Goal: Navigation & Orientation: Find specific page/section

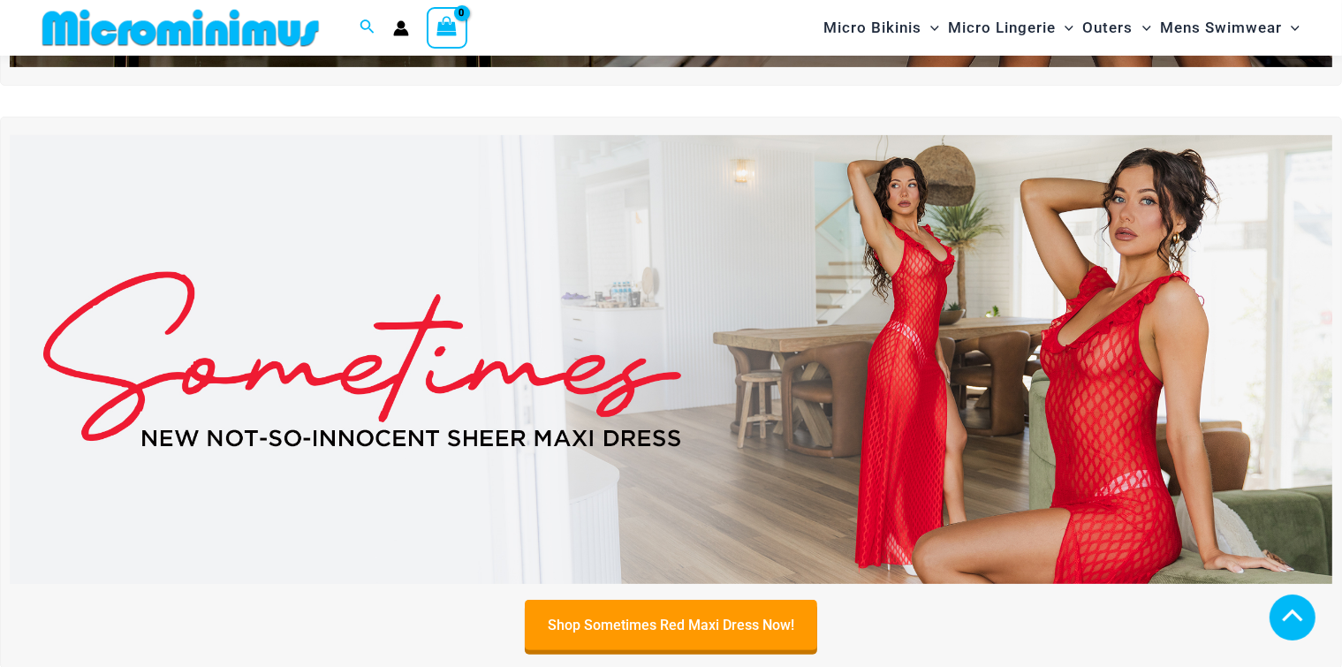
scroll to position [1310, 0]
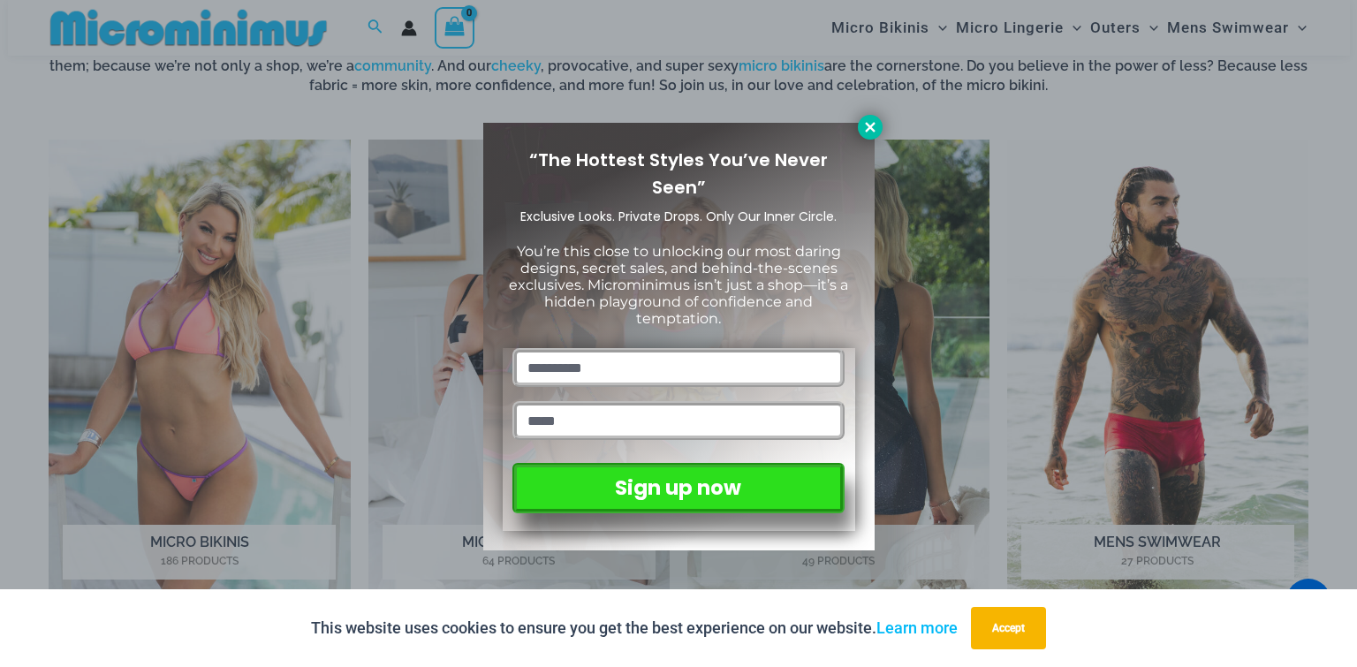
click at [875, 124] on icon at bounding box center [871, 127] width 16 height 16
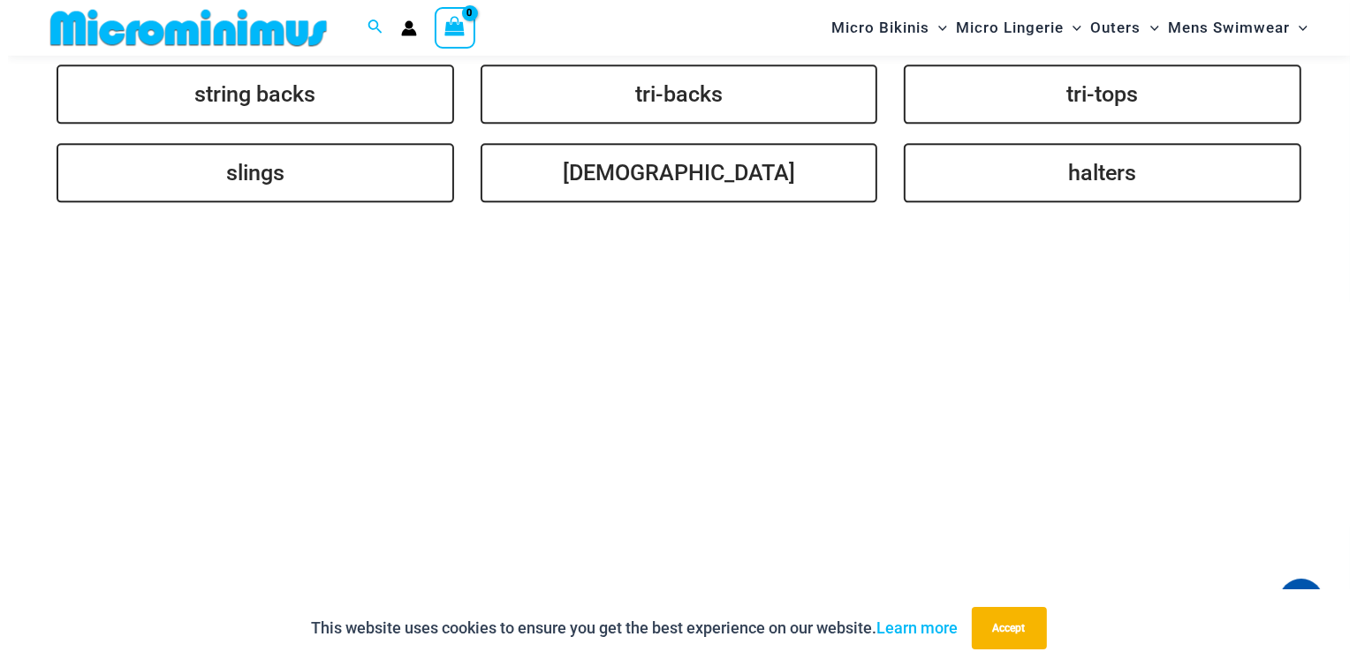
scroll to position [4138, 0]
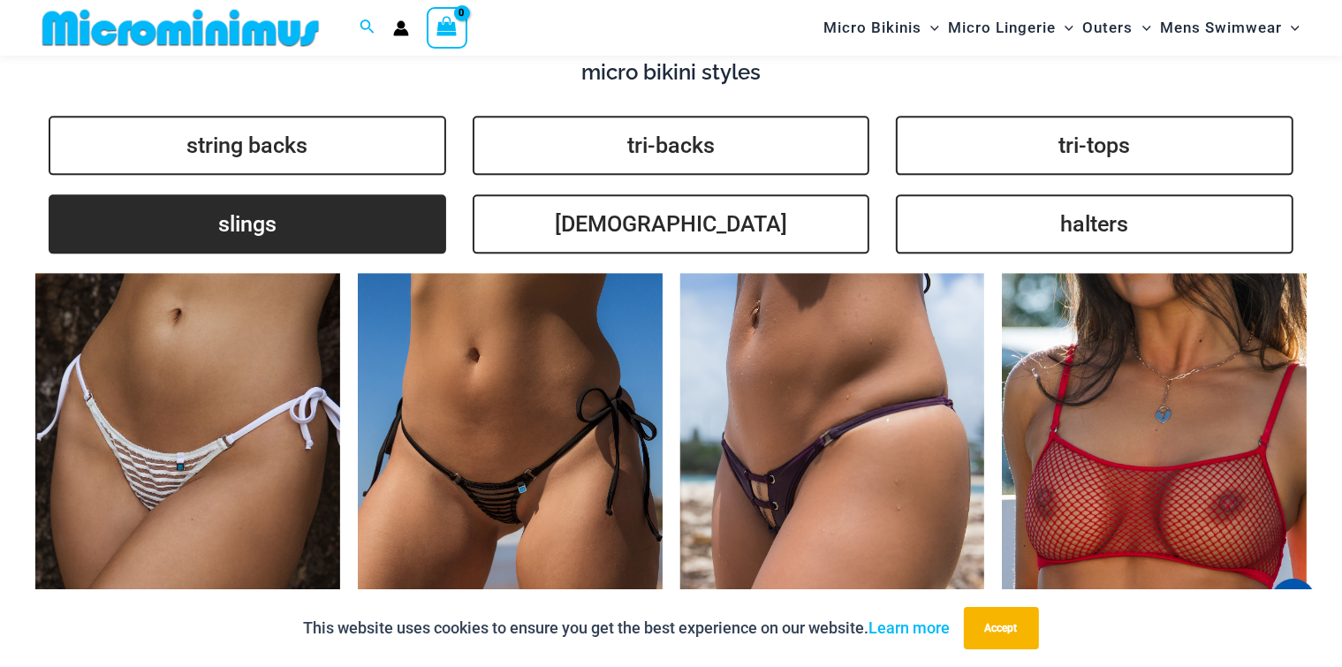
click at [237, 204] on link "slings" at bounding box center [248, 223] width 398 height 59
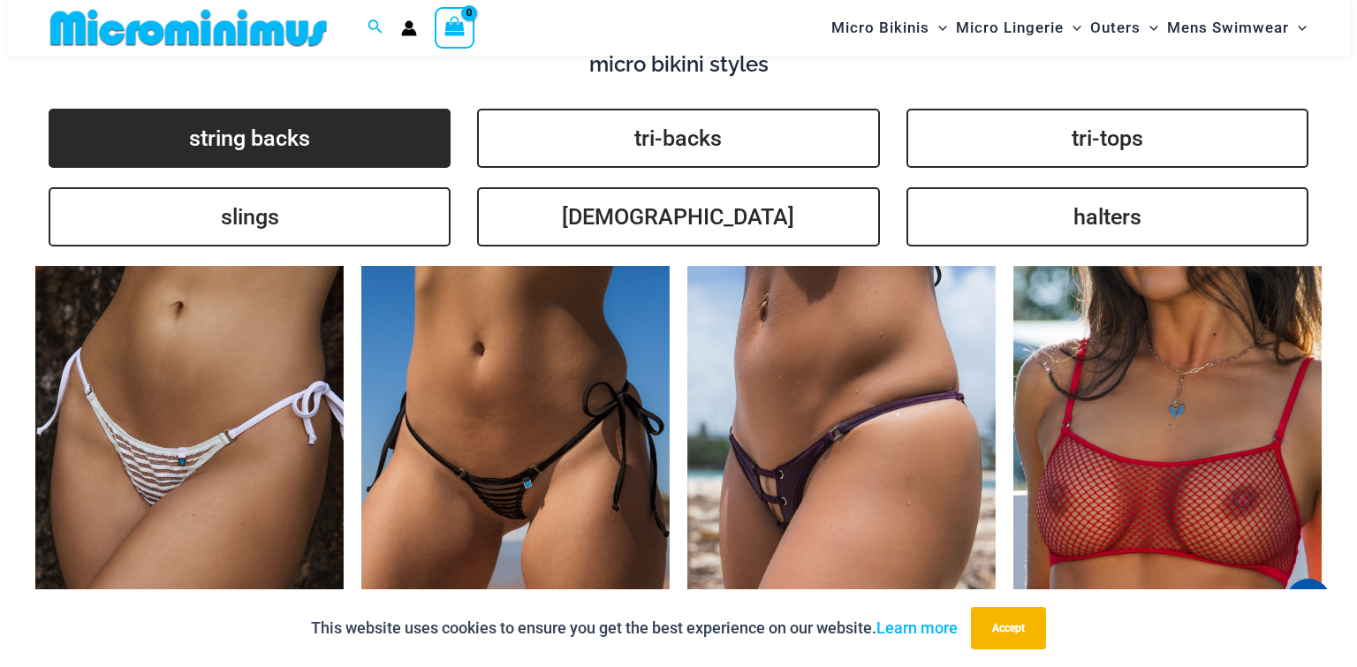
click at [229, 150] on link "string backs" at bounding box center [250, 138] width 402 height 59
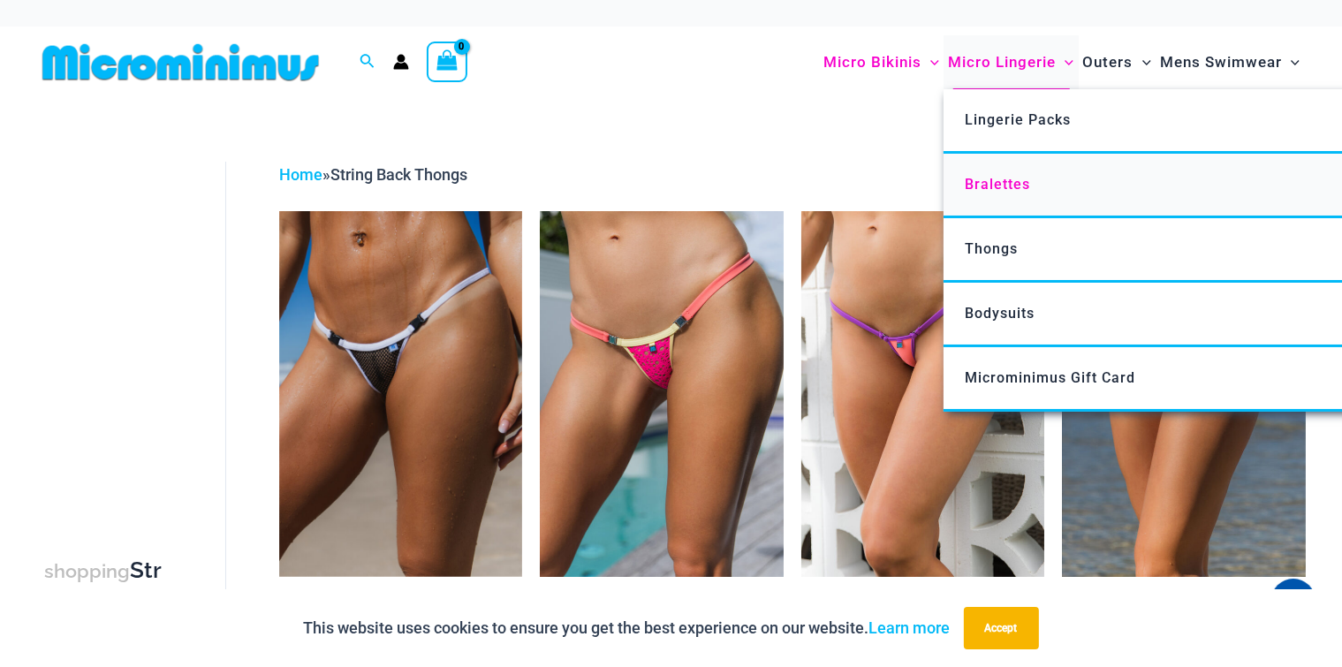
click at [1007, 189] on span "Bralettes" at bounding box center [997, 184] width 65 height 17
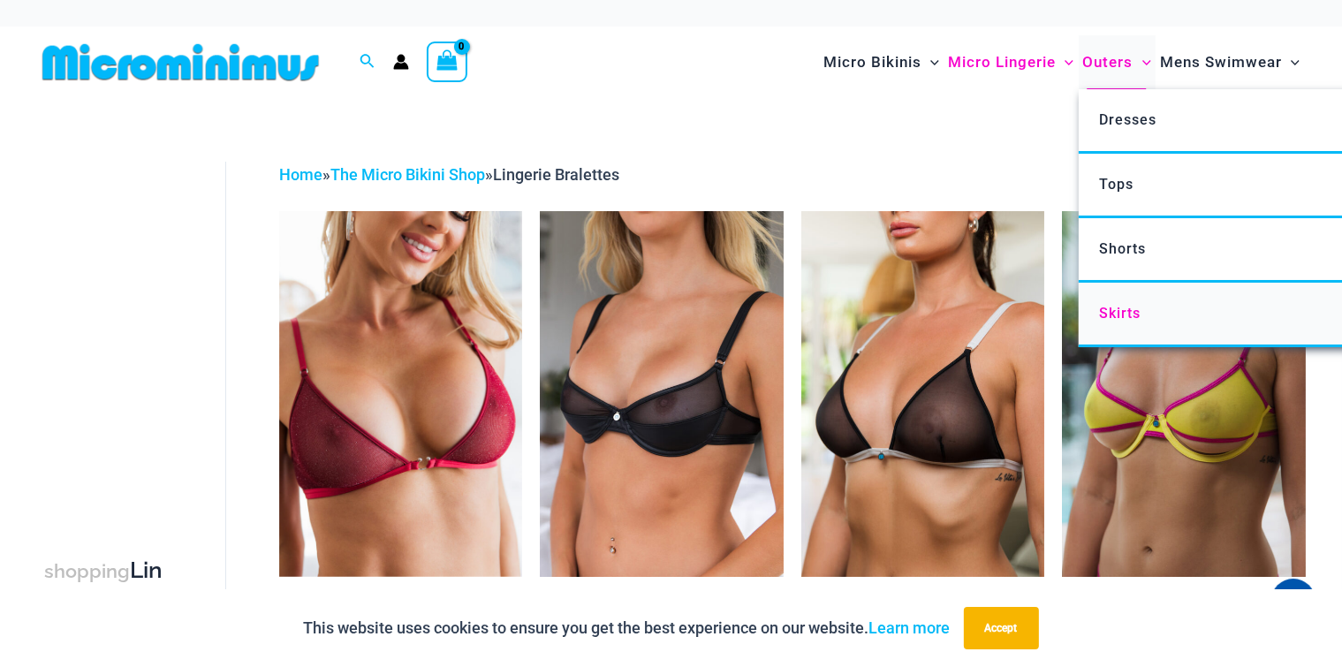
click at [1126, 321] on link "Skirts" at bounding box center [1342, 315] width 526 height 65
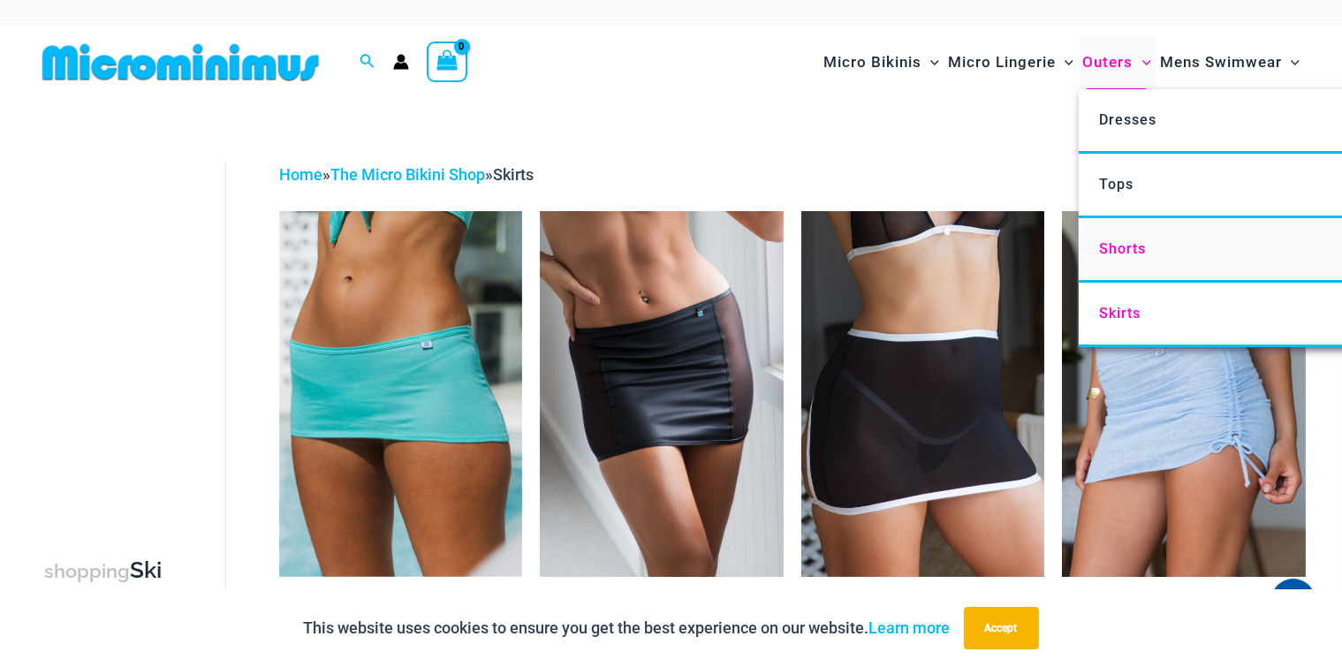
click at [1120, 260] on link "Shorts" at bounding box center [1342, 250] width 526 height 65
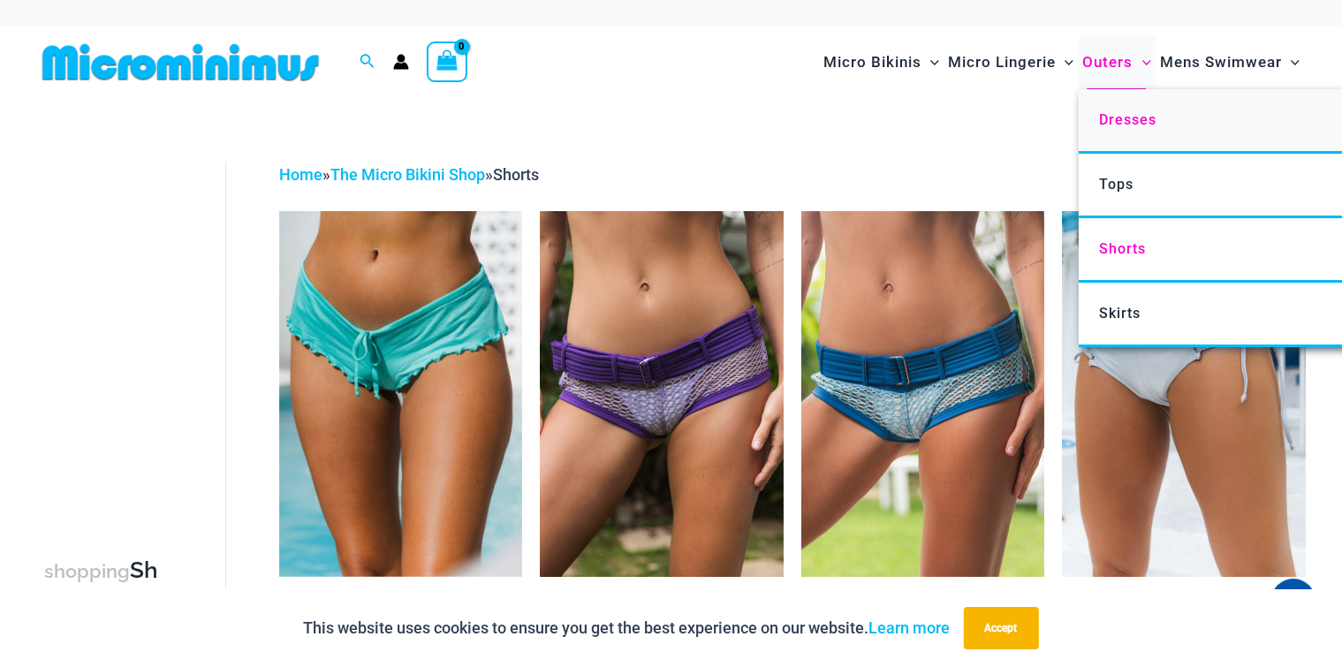
click at [1133, 116] on span "Dresses" at bounding box center [1127, 119] width 57 height 17
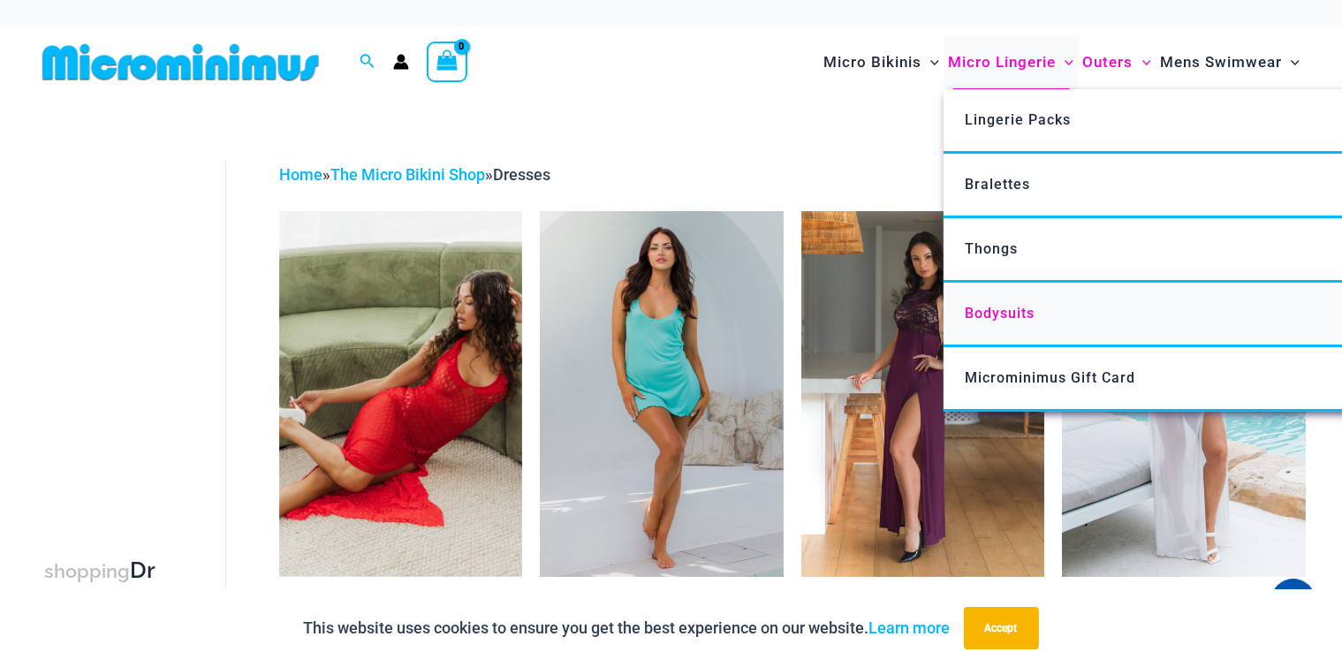
click at [999, 316] on span "Bodysuits" at bounding box center [1000, 313] width 70 height 17
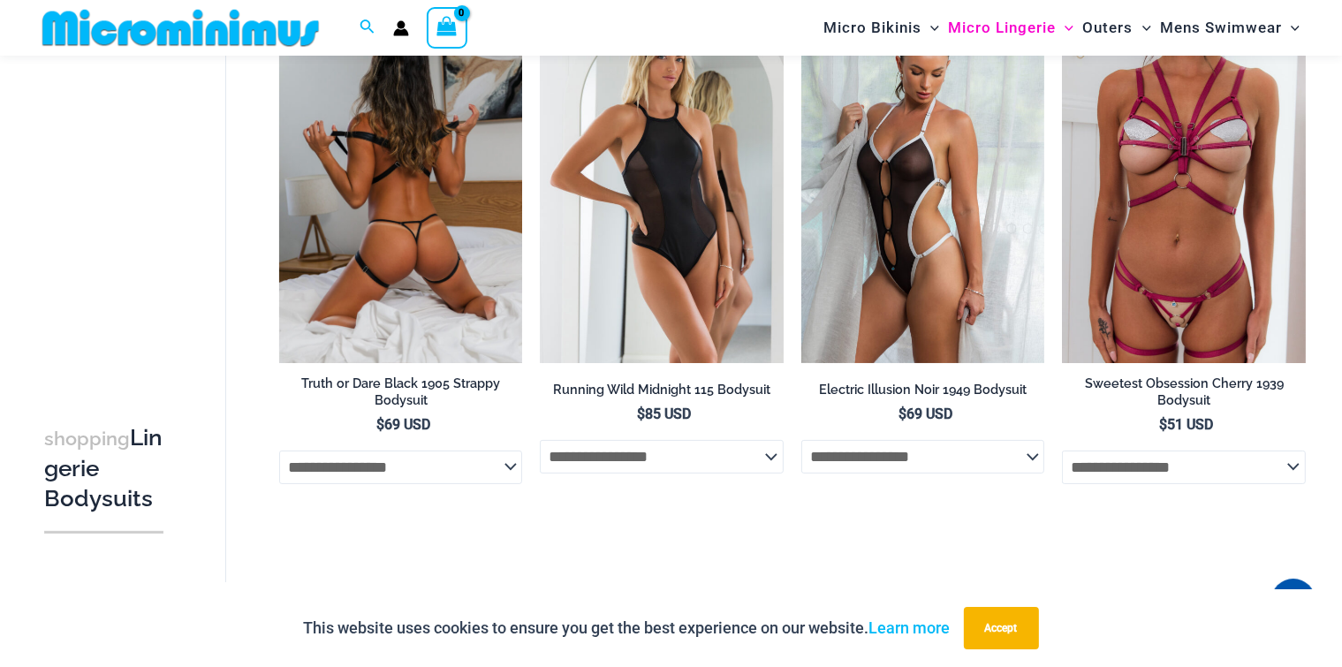
scroll to position [161, 0]
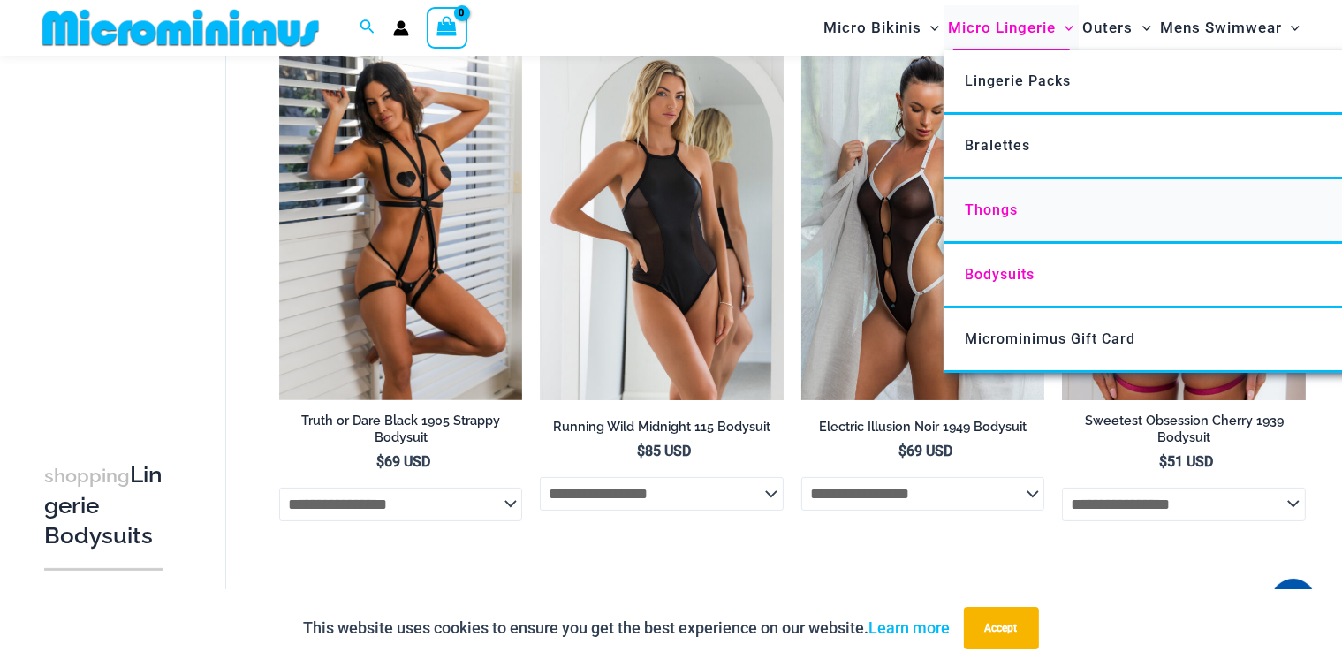
click at [993, 204] on span "Thongs" at bounding box center [991, 209] width 53 height 17
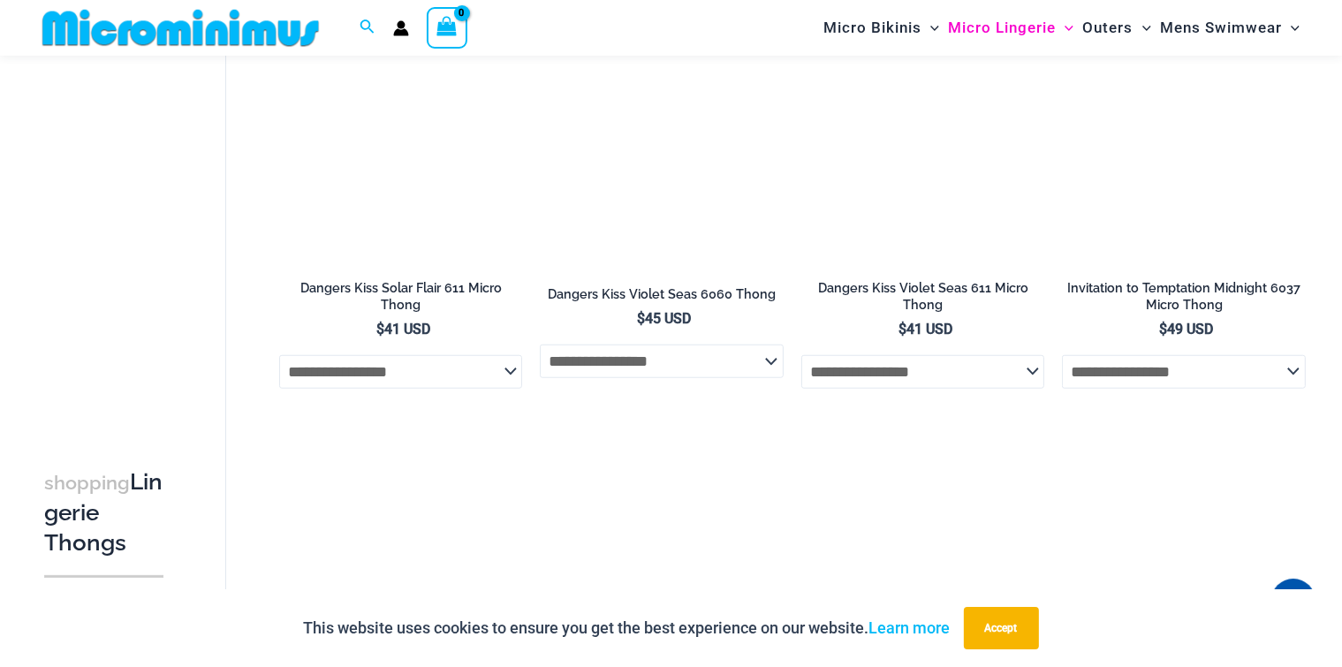
scroll to position [884, 0]
